Goal: Check status: Check status

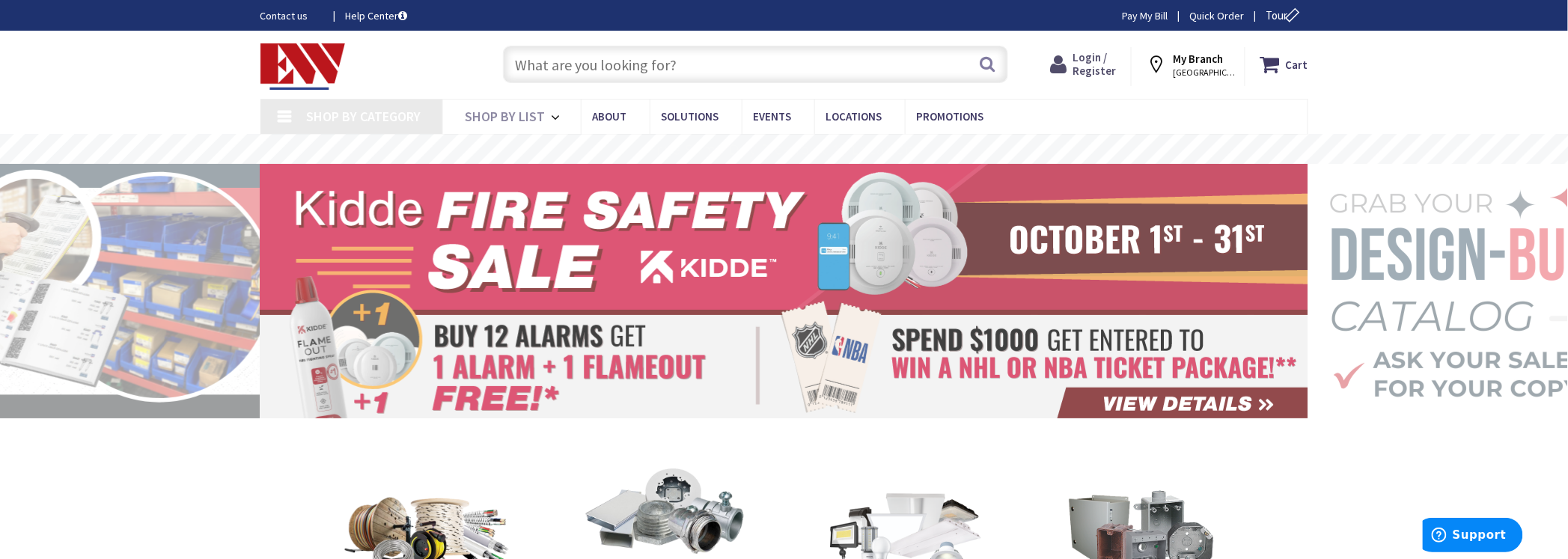
click at [1096, 67] on span "Login / Register" at bounding box center [1094, 64] width 43 height 28
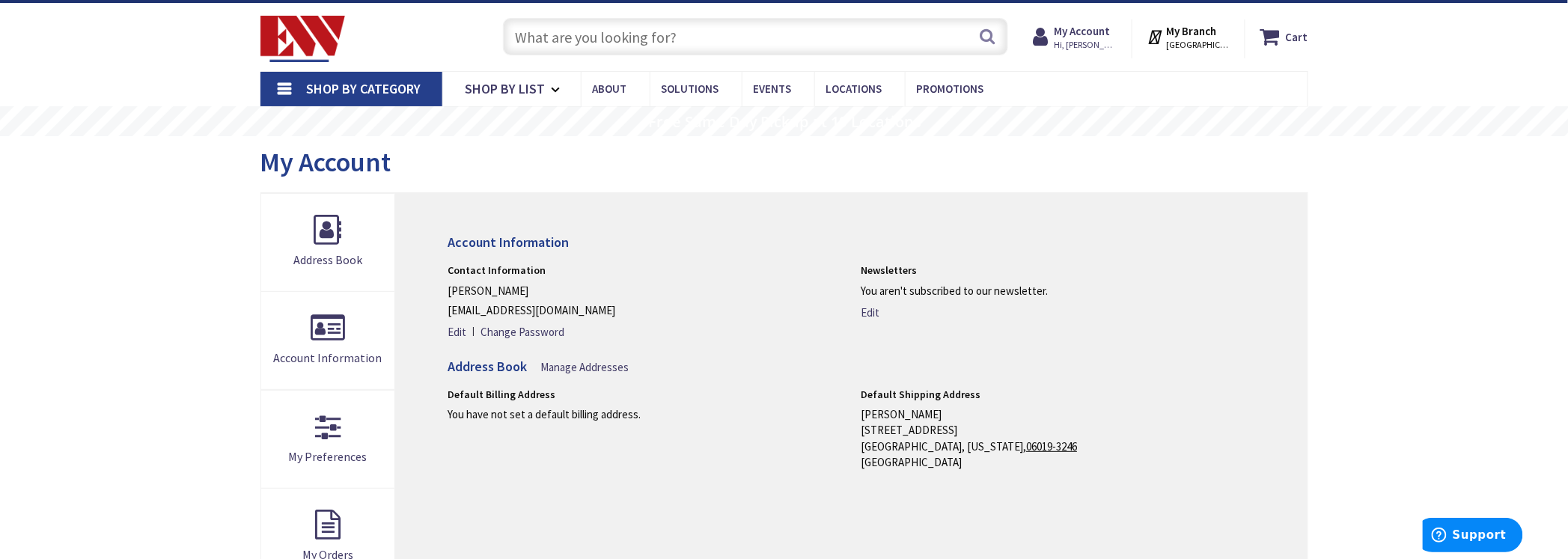
scroll to position [93, 0]
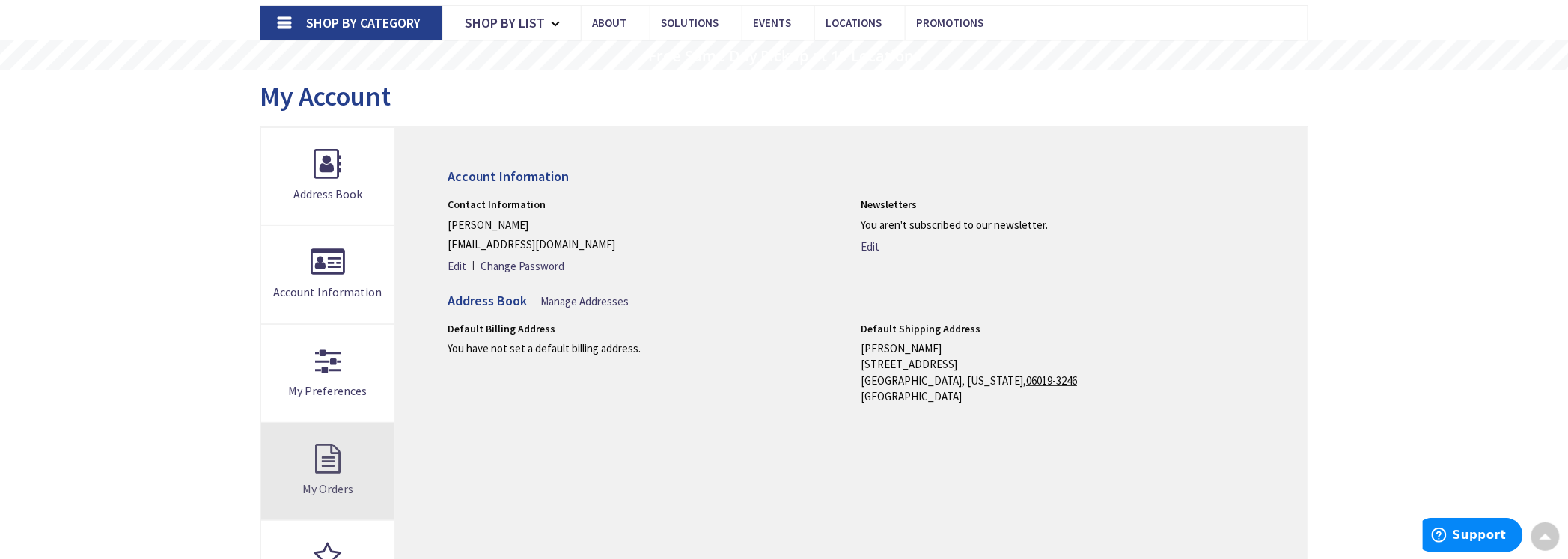
click at [334, 477] on link "My Orders" at bounding box center [328, 472] width 134 height 97
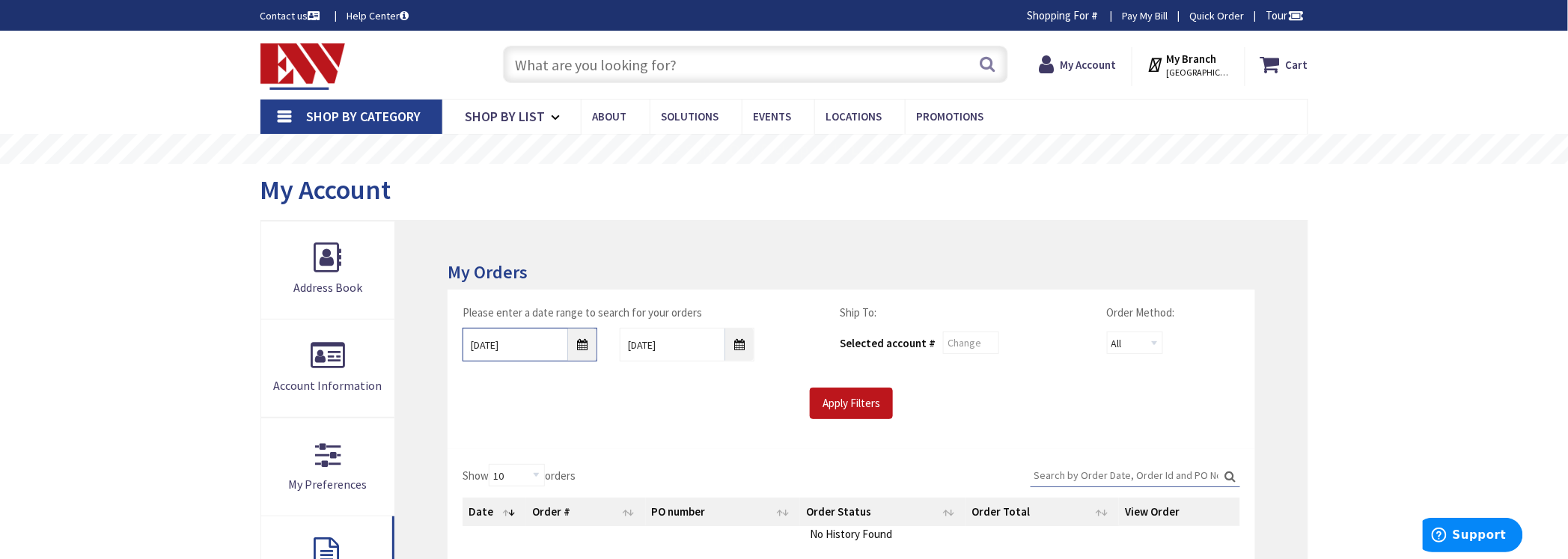
click at [576, 341] on input "10/3/2025" at bounding box center [530, 344] width 135 height 34
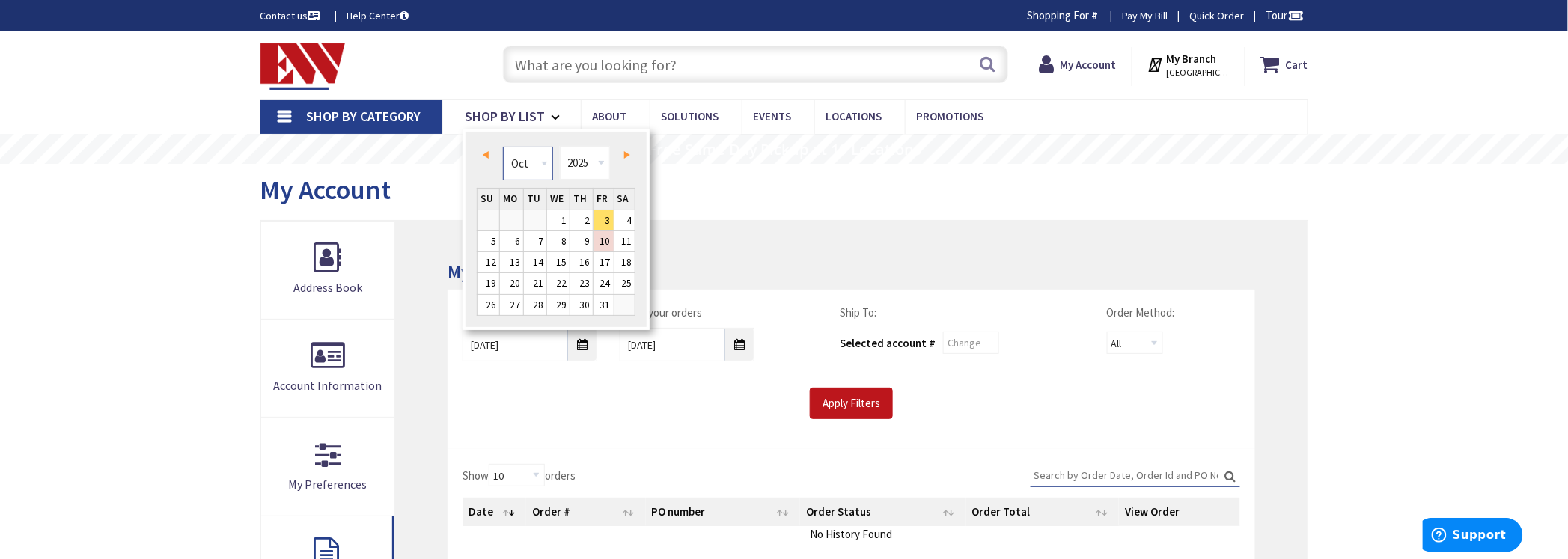
click at [530, 165] on select "Jan Feb Mar Apr May Jun Jul Aug Sep Oct Nov Dec" at bounding box center [528, 163] width 50 height 34
click at [519, 215] on link "1" at bounding box center [511, 220] width 23 height 20
type input "09/01/2025"
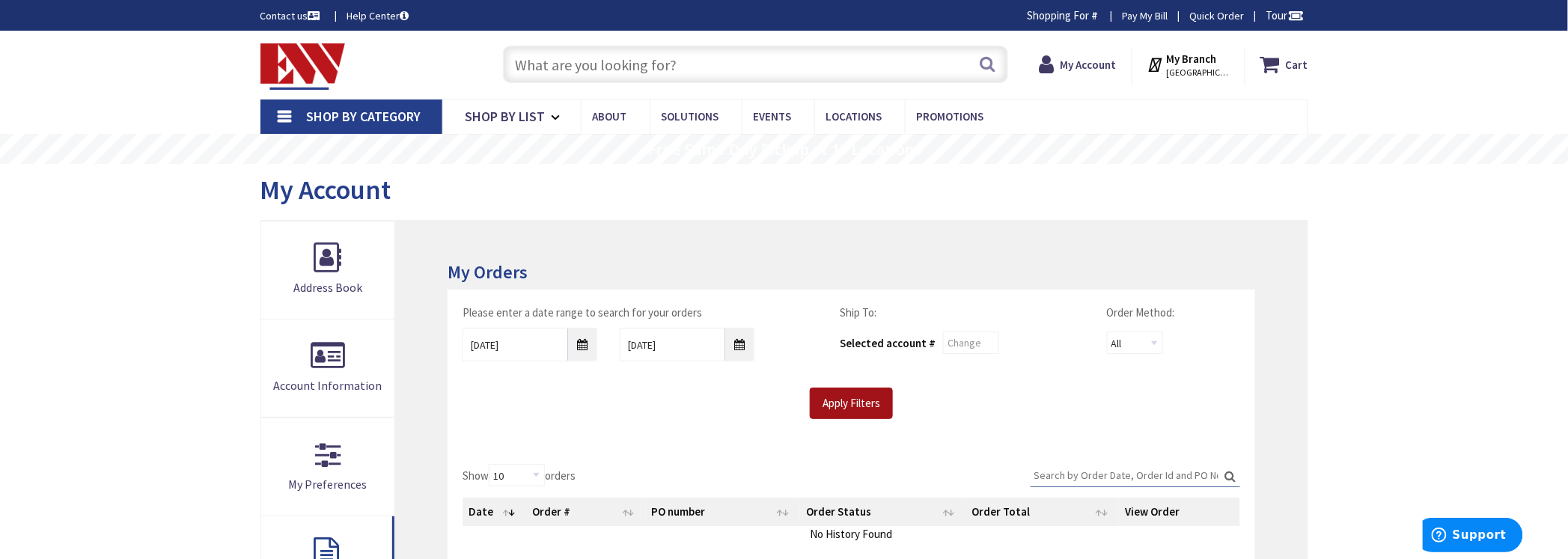
click at [822, 392] on input "Apply Filters" at bounding box center [851, 403] width 83 height 31
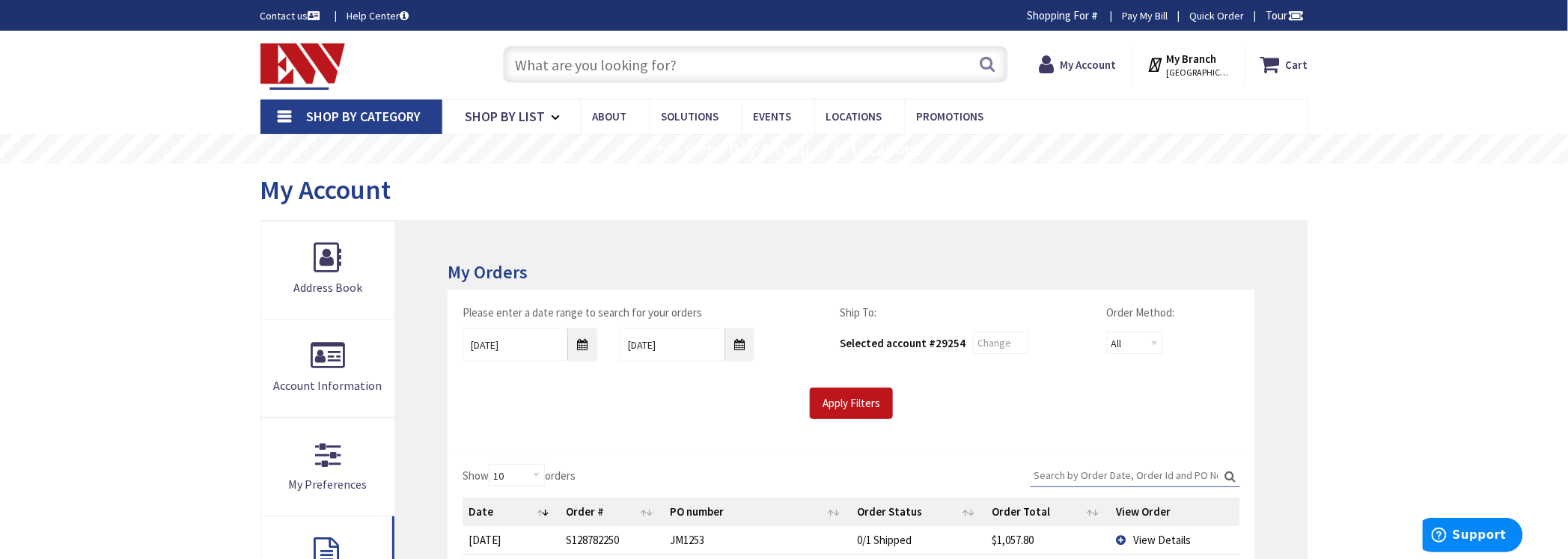
click at [1118, 464] on input "Search:" at bounding box center [1135, 475] width 209 height 22
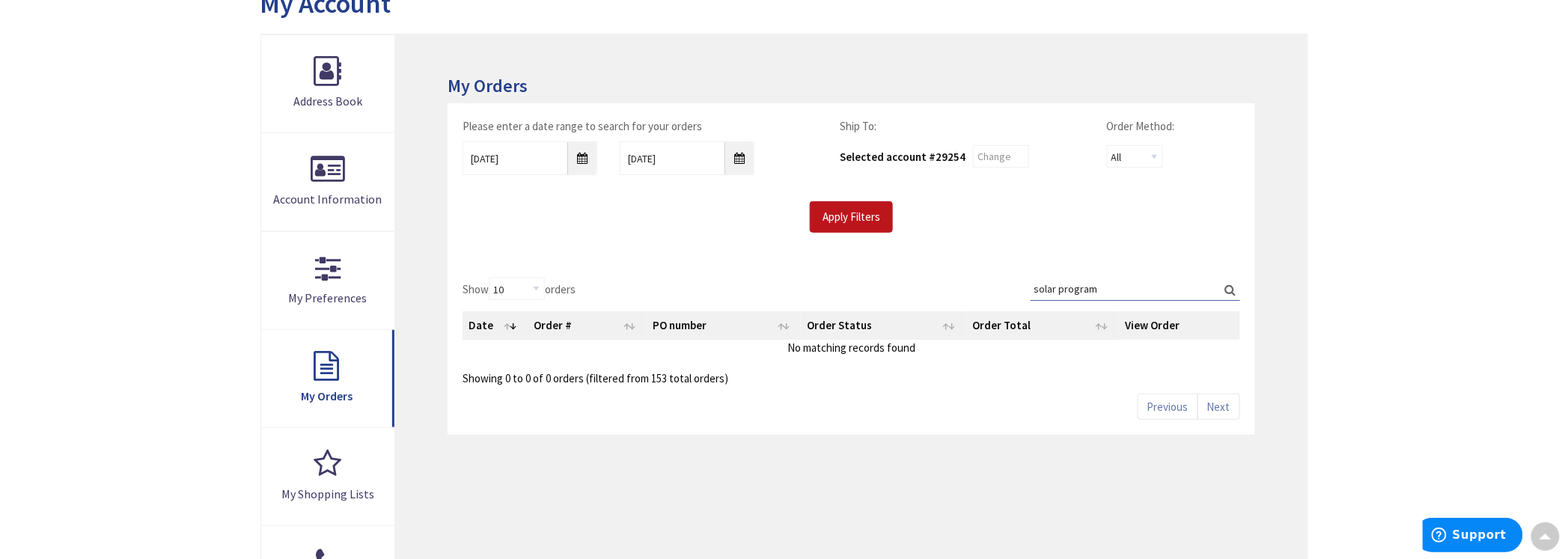
scroll to position [188, 0]
drag, startPoint x: 1127, startPoint y: 288, endPoint x: 844, endPoint y: 292, distance: 283.0
click at [844, 292] on div "Show 10 25 50 100 orders Search: solar program Date Order # PO number Order Sta…" at bounding box center [851, 332] width 777 height 108
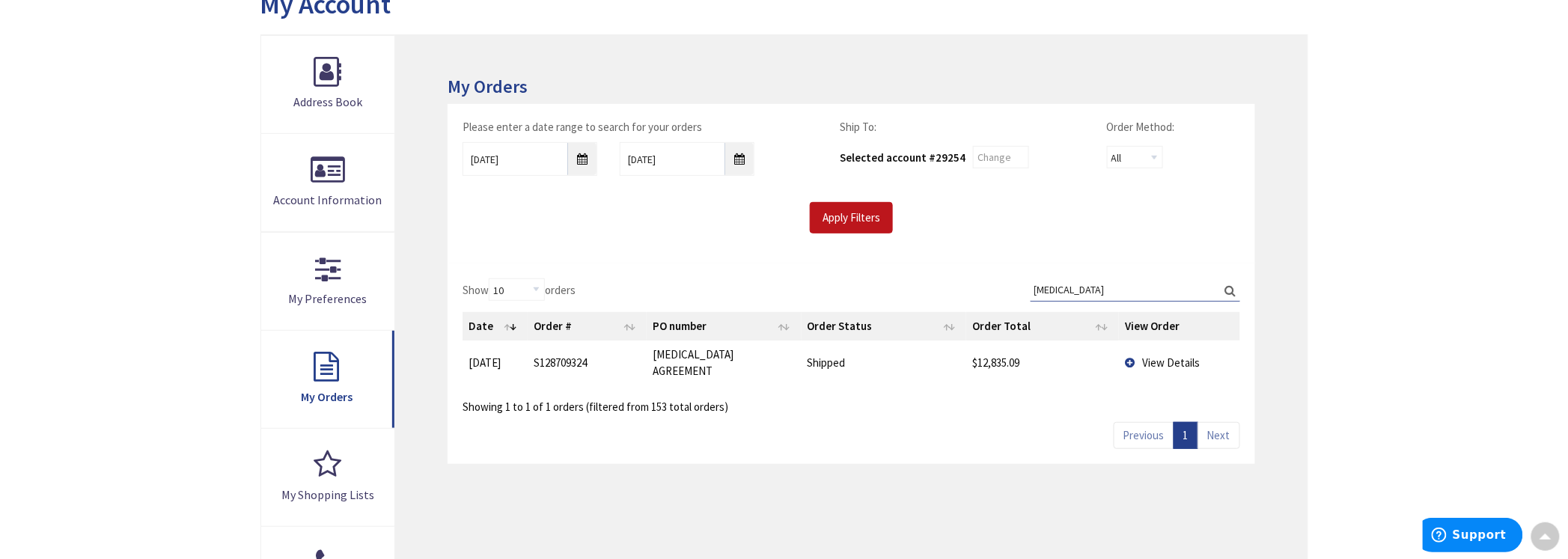
type input "tritec"
click at [582, 158] on input "09/01/2025" at bounding box center [530, 158] width 135 height 34
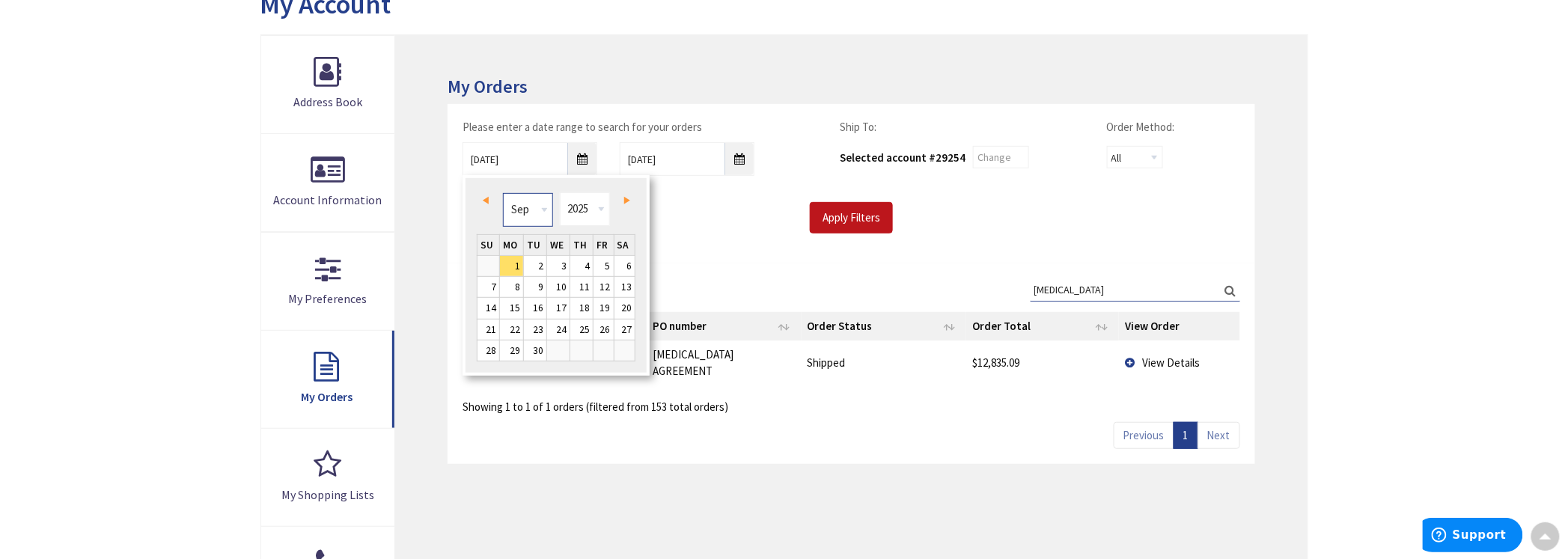
click at [543, 211] on select "Jan Feb Mar Apr May Jun Jul Aug Sep Oct Nov Dec" at bounding box center [528, 209] width 50 height 34
click at [527, 263] on link "3" at bounding box center [535, 266] width 22 height 20
type input "12/03/2024"
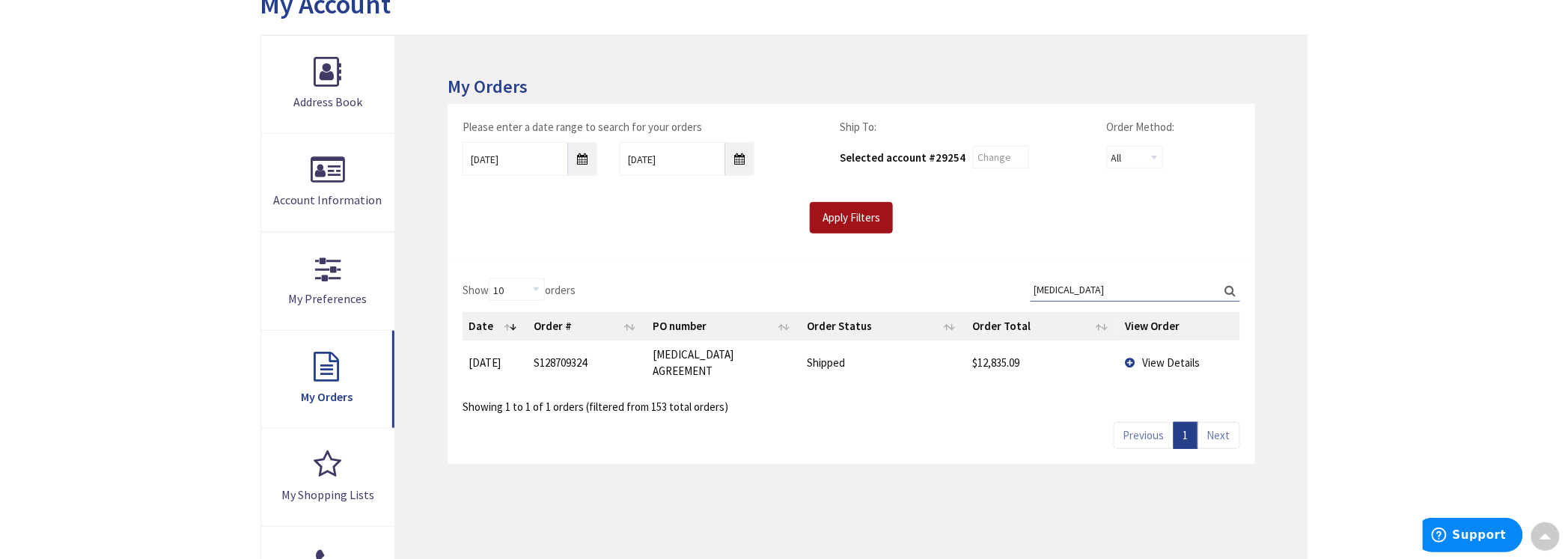
drag, startPoint x: 855, startPoint y: 213, endPoint x: 811, endPoint y: 229, distance: 46.8
click at [855, 213] on input "Apply Filters" at bounding box center [851, 217] width 83 height 31
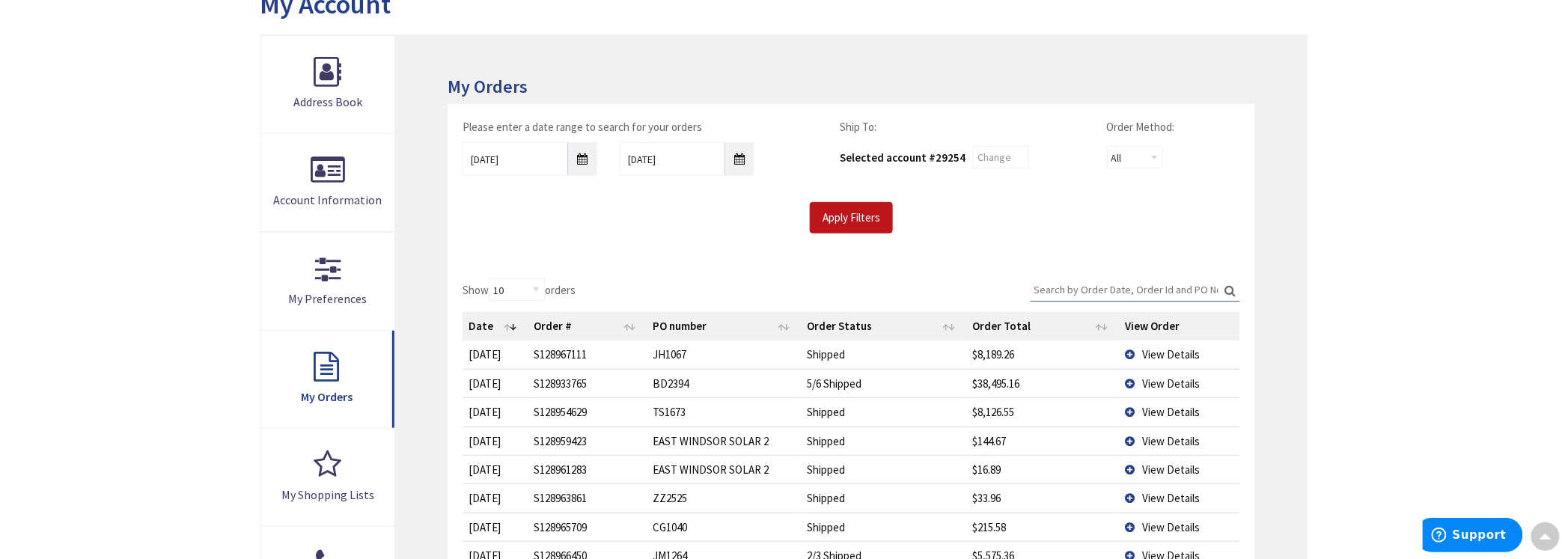
click at [1082, 285] on input "Search:" at bounding box center [1135, 290] width 209 height 22
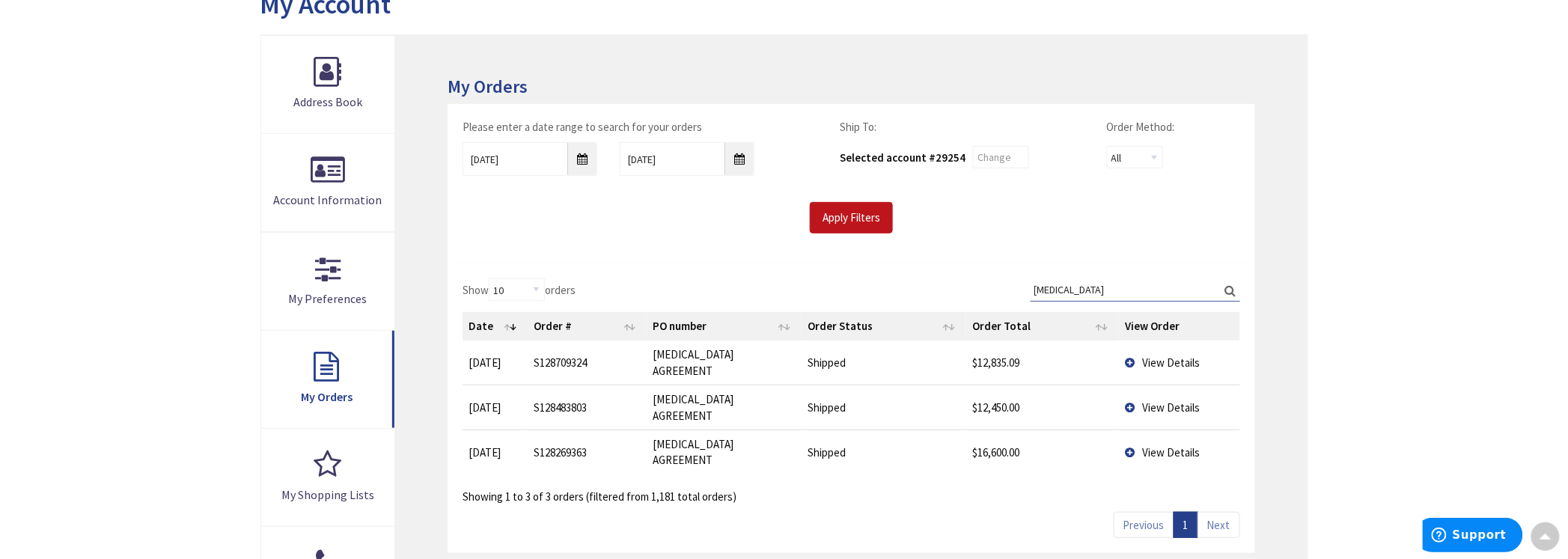
type input "tritec"
click at [1192, 401] on span "View Details" at bounding box center [1171, 408] width 58 height 14
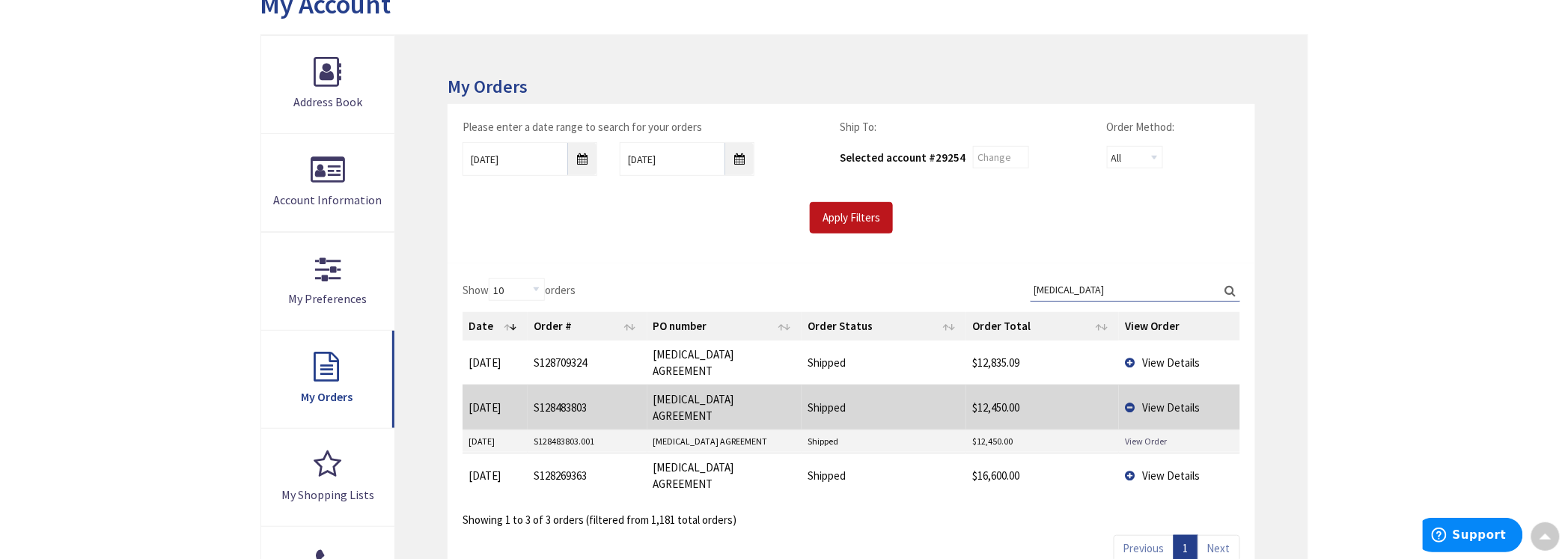
click at [1128, 434] on link "View Order" at bounding box center [1146, 440] width 42 height 13
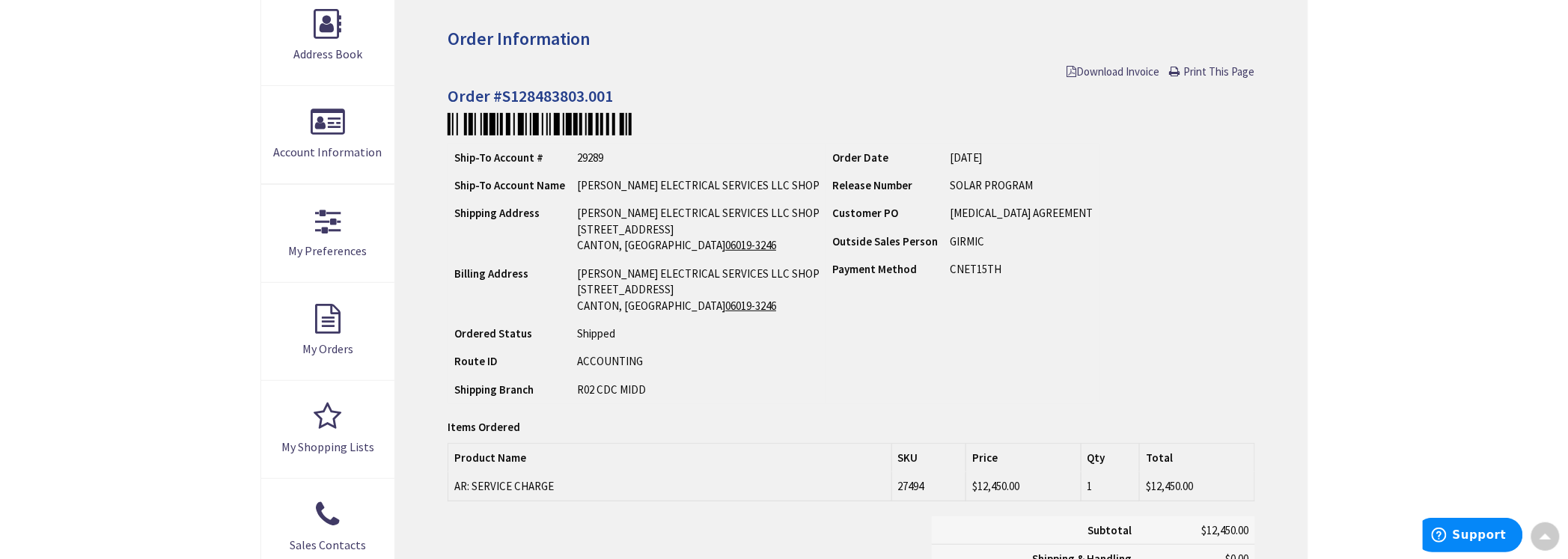
scroll to position [93, 0]
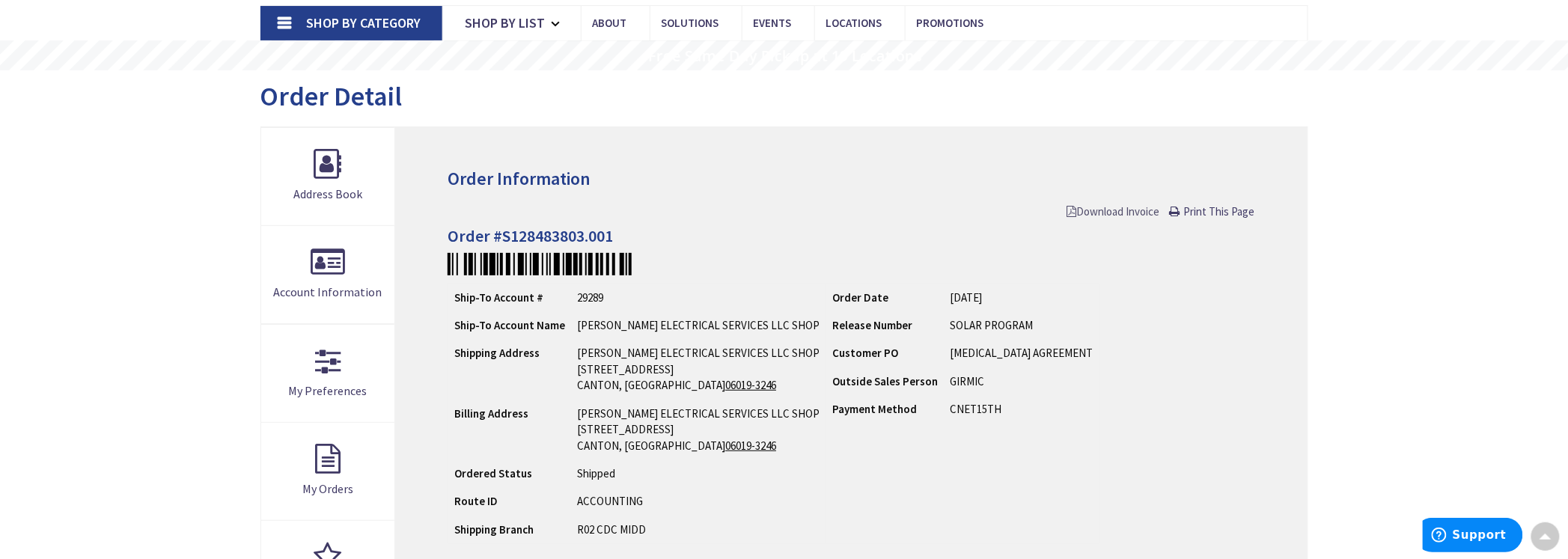
click at [1128, 215] on span "Download Invoice" at bounding box center [1113, 211] width 93 height 14
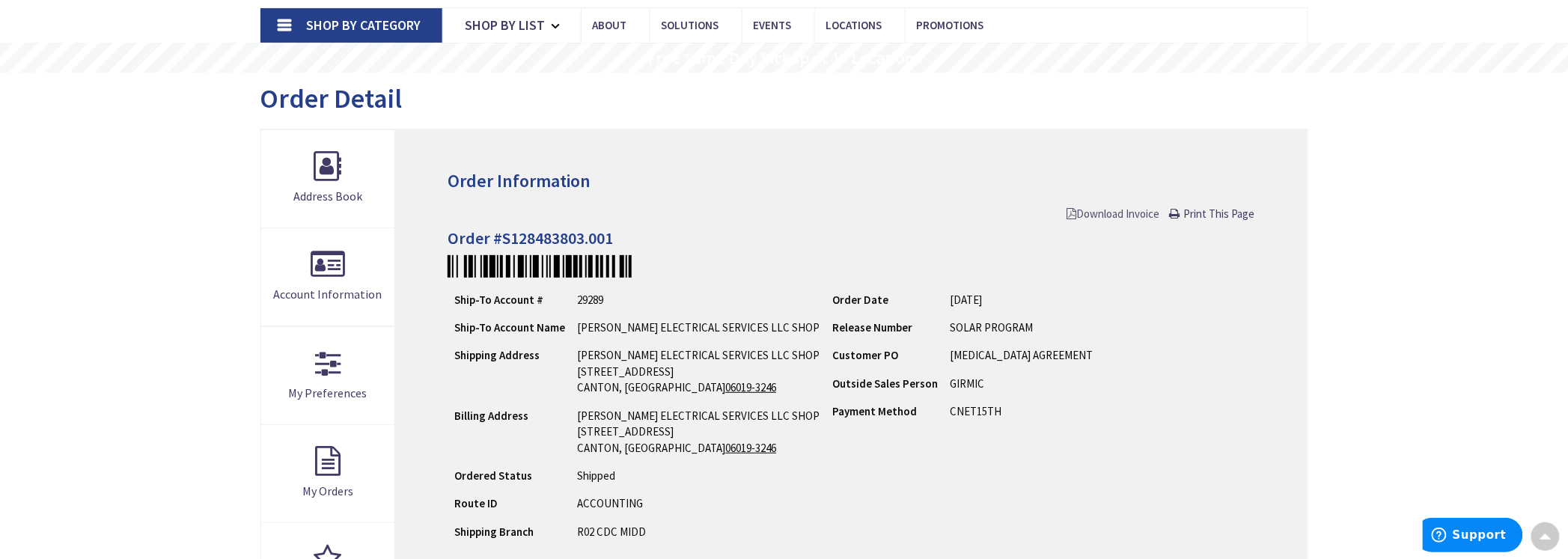
scroll to position [95, 0]
